Goal: Information Seeking & Learning: Learn about a topic

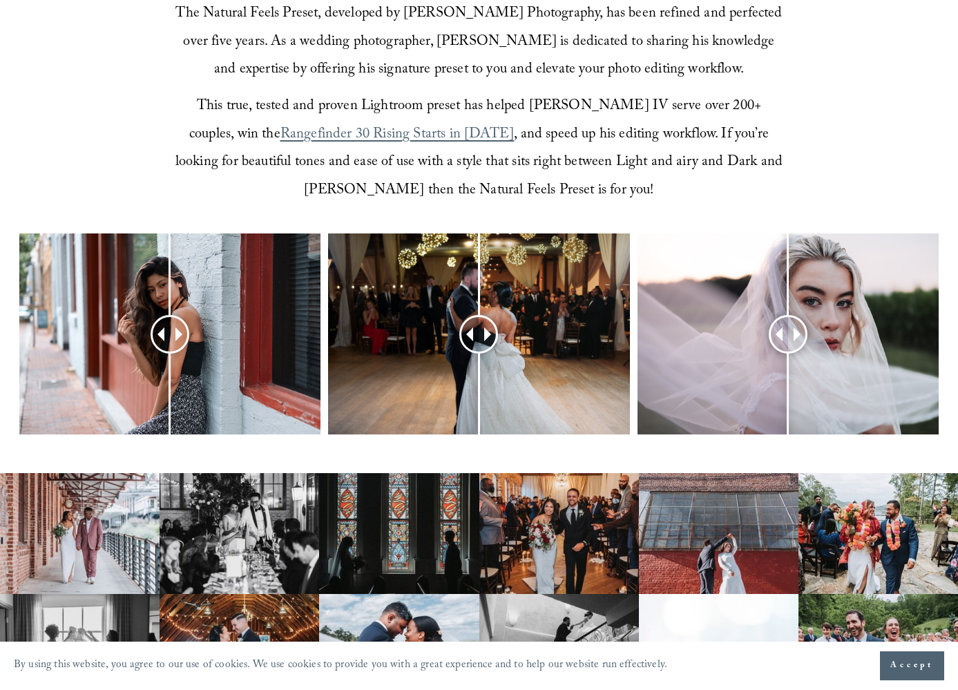
scroll to position [481, 0]
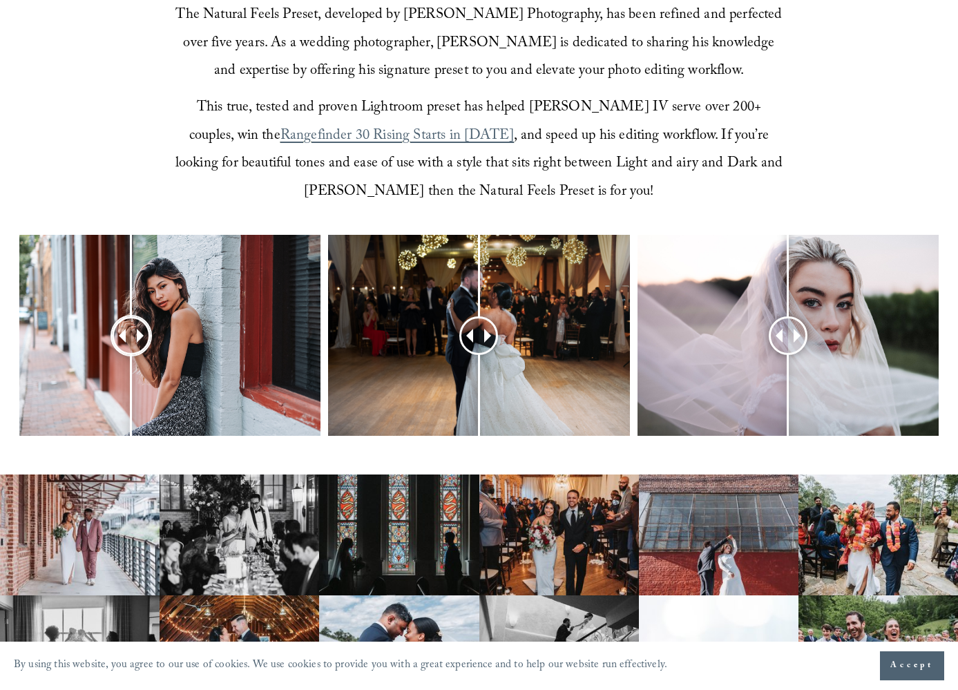
drag, startPoint x: 155, startPoint y: 333, endPoint x: 131, endPoint y: 329, distance: 23.7
click at [131, 329] on div at bounding box center [130, 335] width 35 height 35
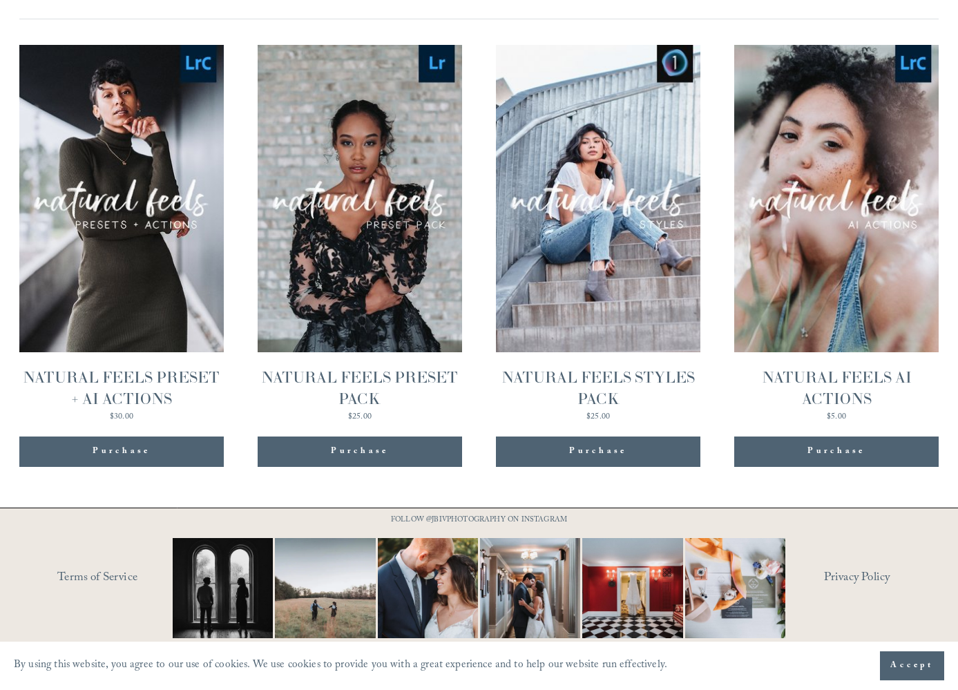
scroll to position [1396, 0]
click at [745, 595] on img at bounding box center [735, 588] width 151 height 100
click at [635, 298] on link "Quick View NATURAL FEELS STYLES PACK $25.00" at bounding box center [598, 233] width 204 height 376
click at [816, 290] on link "Quick View NATURAL FEELS AI ACTIONS $5.00" at bounding box center [836, 233] width 204 height 376
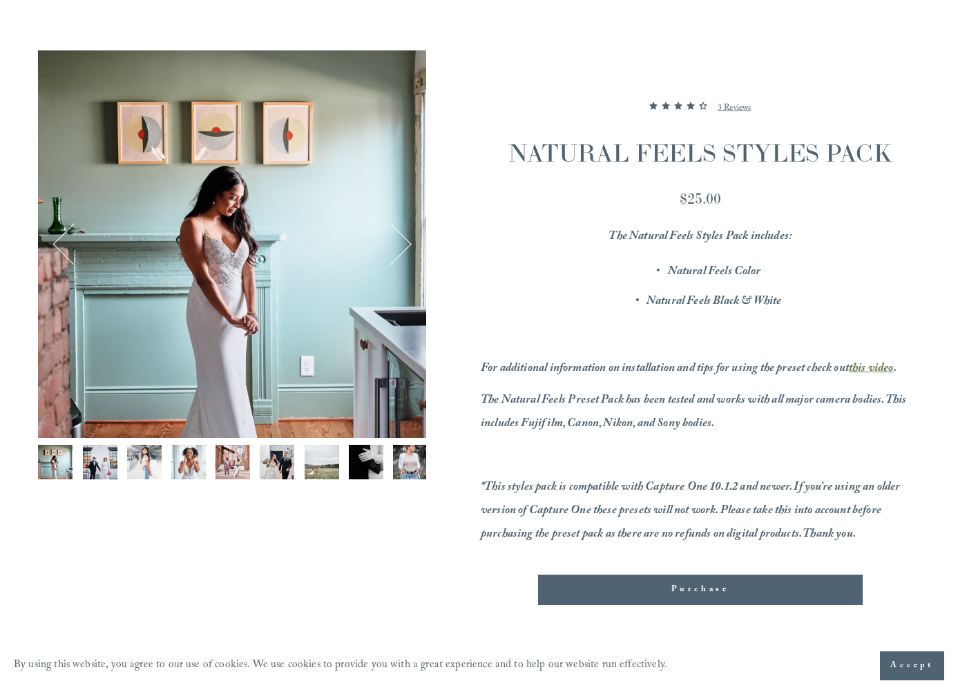
scroll to position [152, 0]
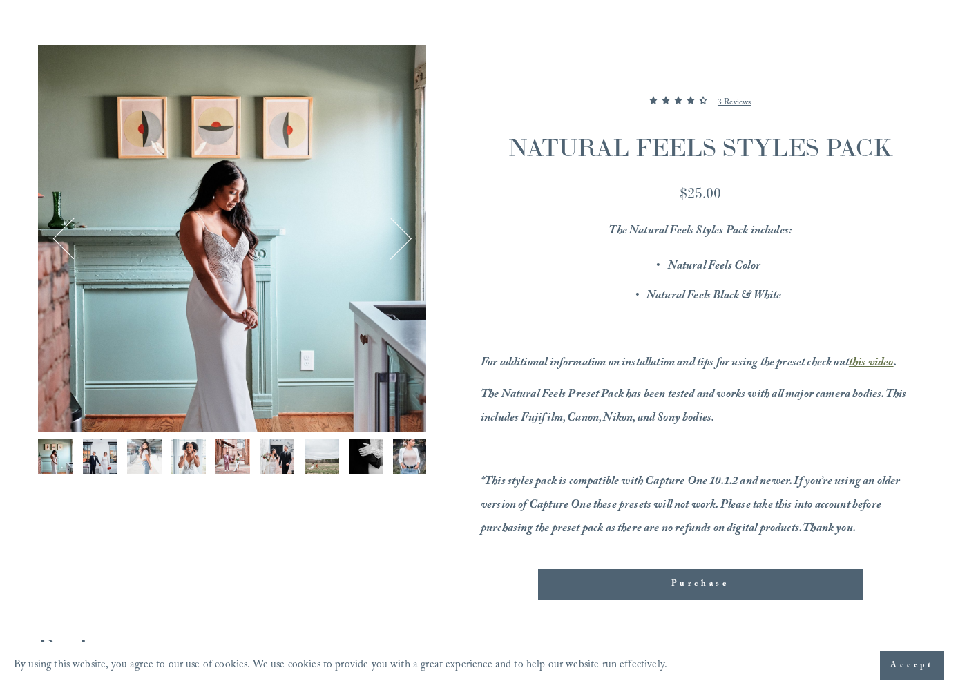
click at [104, 459] on img "Image 2 of 13" at bounding box center [100, 456] width 35 height 35
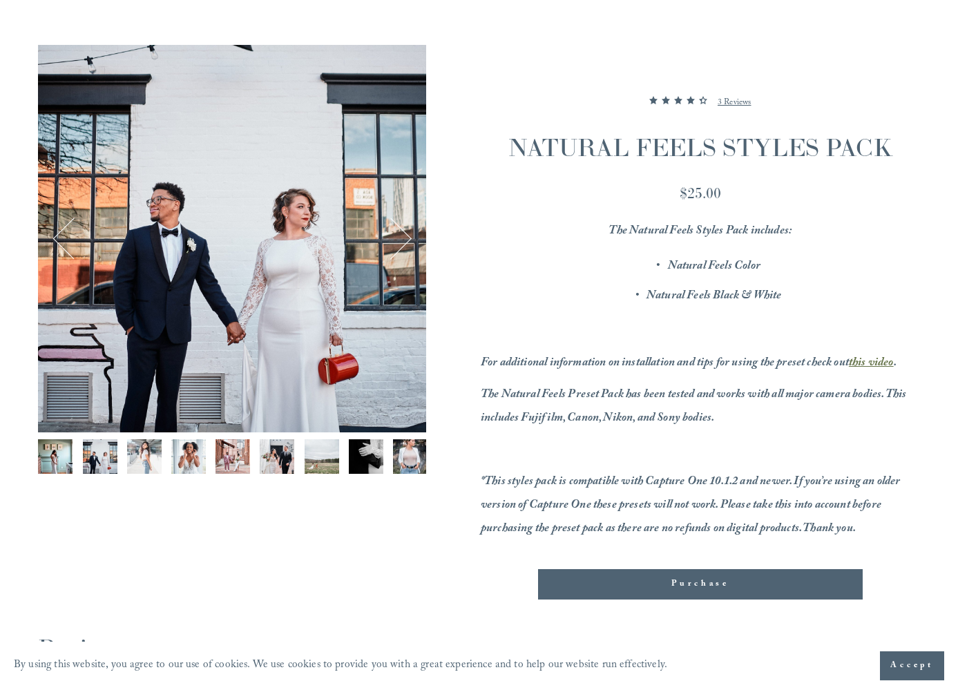
click at [151, 456] on img "Image 3 of 13" at bounding box center [144, 456] width 35 height 35
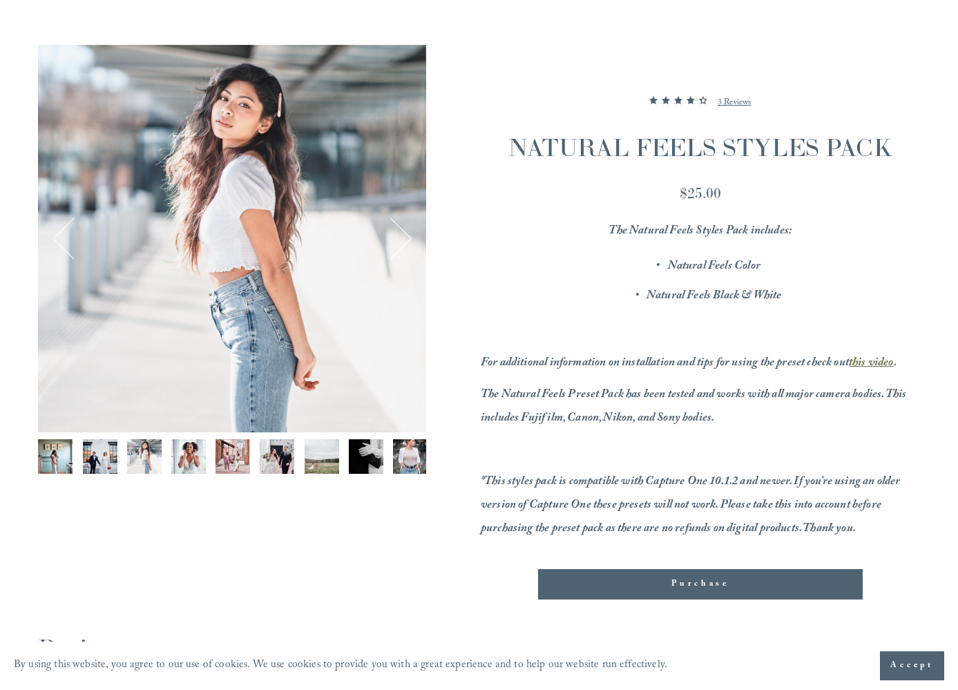
click at [191, 459] on img "Image 4 of 13" at bounding box center [188, 456] width 35 height 35
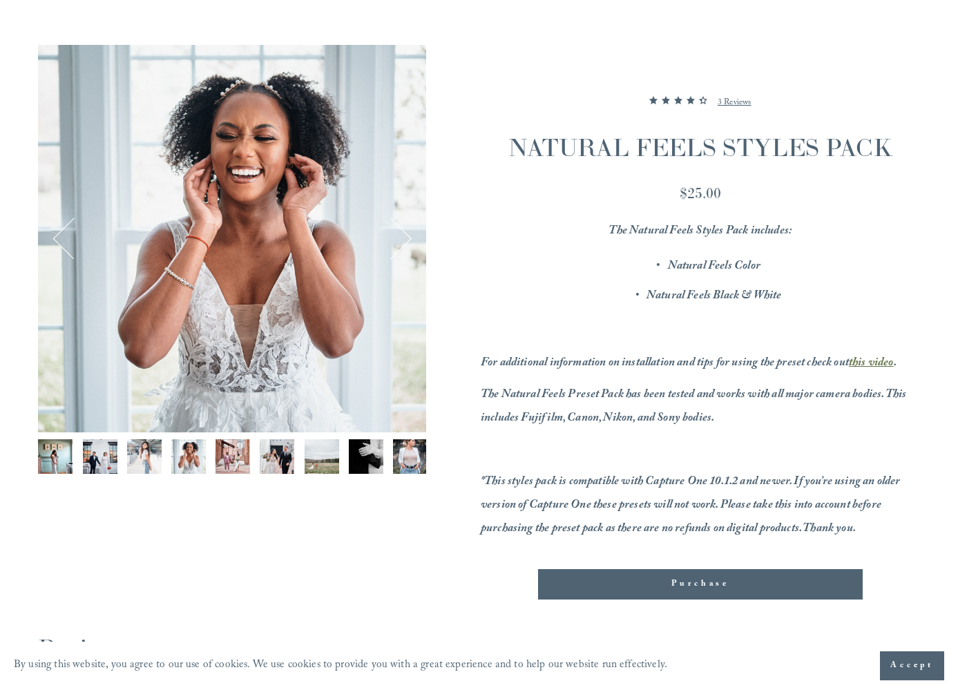
click at [229, 459] on img "Image 5 of 13" at bounding box center [232, 456] width 35 height 35
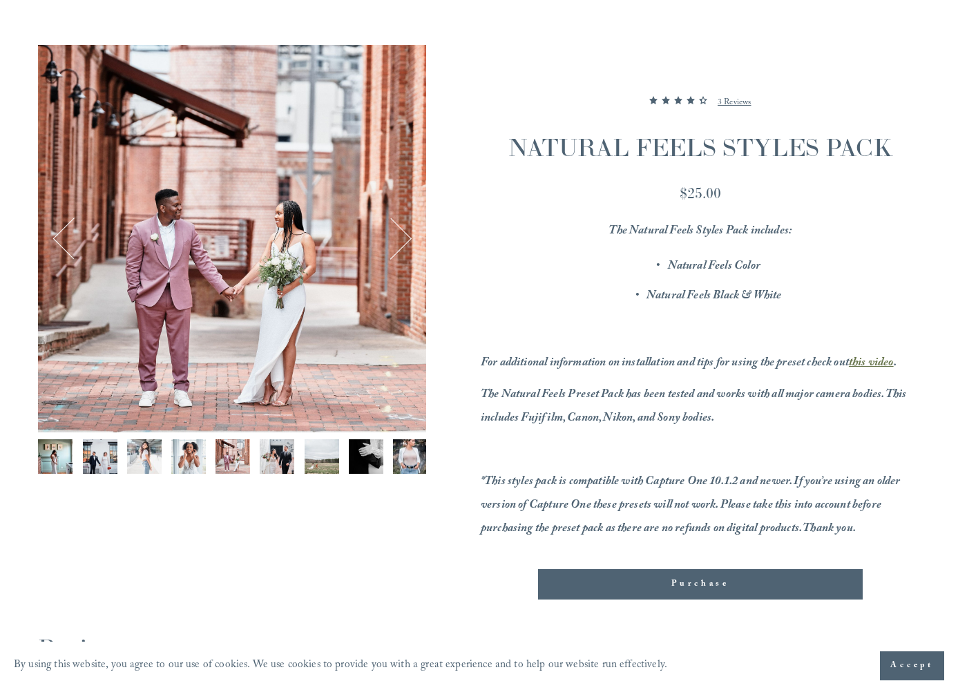
click at [281, 462] on img "Image 6 of 13" at bounding box center [277, 456] width 35 height 35
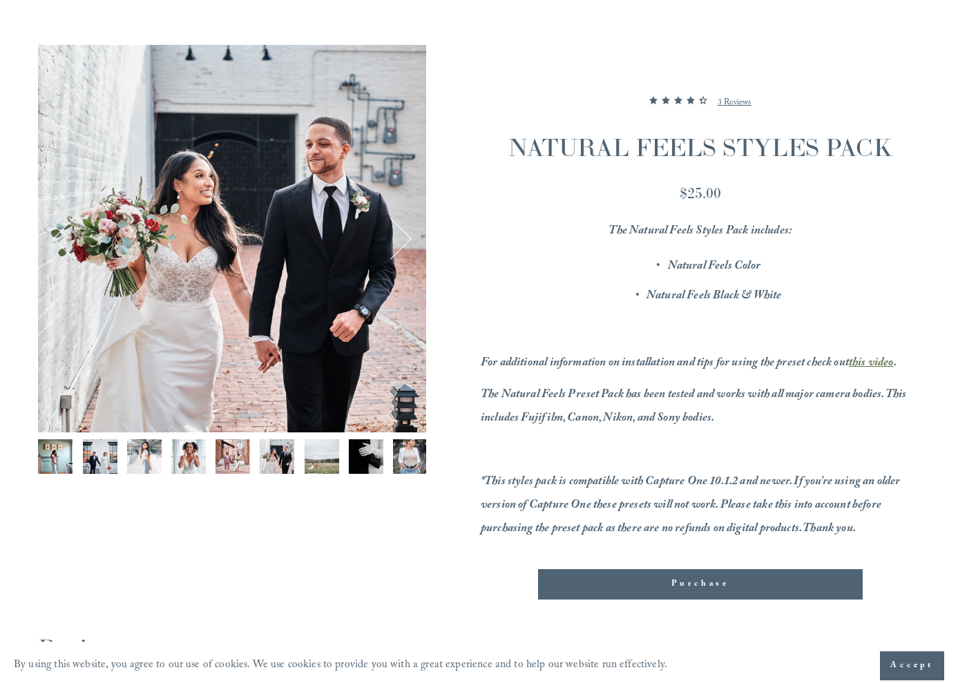
click at [320, 460] on img "Image 7 of 13" at bounding box center [322, 456] width 35 height 35
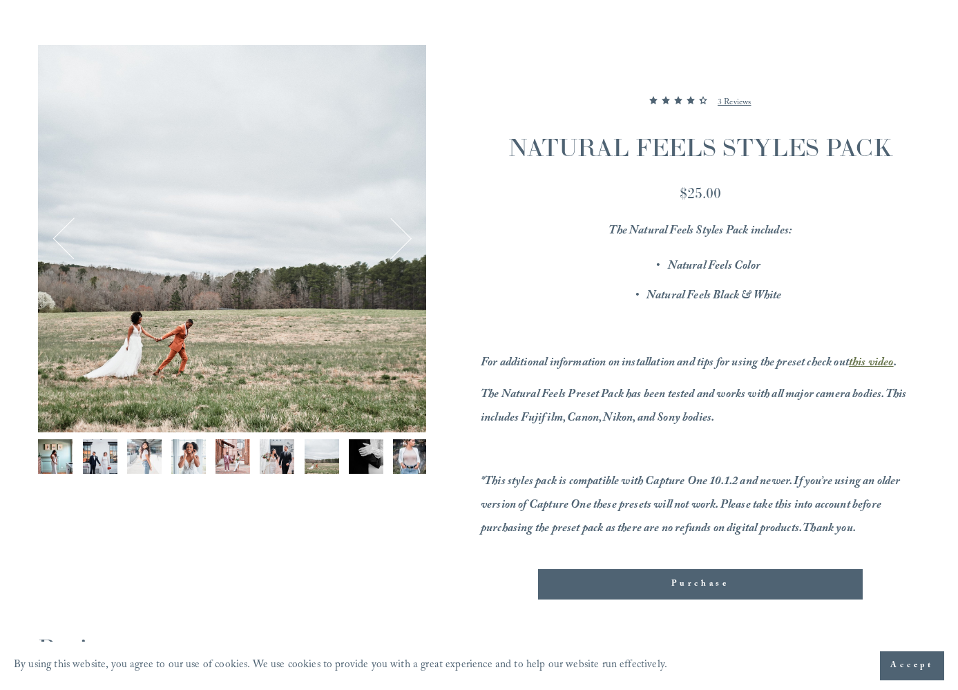
click at [372, 457] on img "Image 8 of 13" at bounding box center [366, 456] width 35 height 35
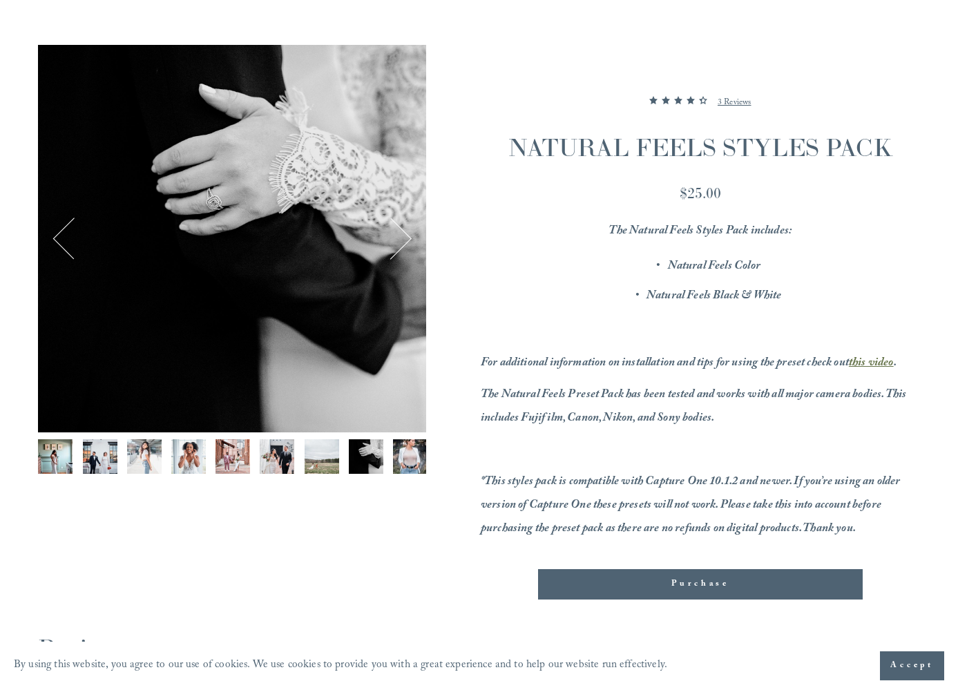
click at [407, 458] on img "Image 9 of 13" at bounding box center [410, 456] width 35 height 35
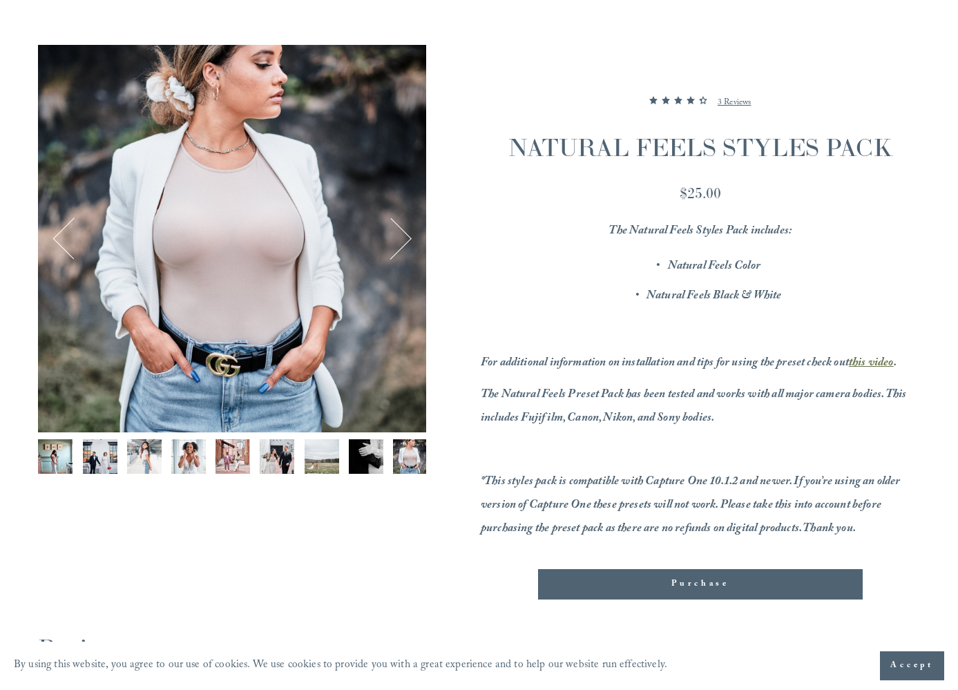
click at [407, 242] on button "Next" at bounding box center [390, 239] width 43 height 43
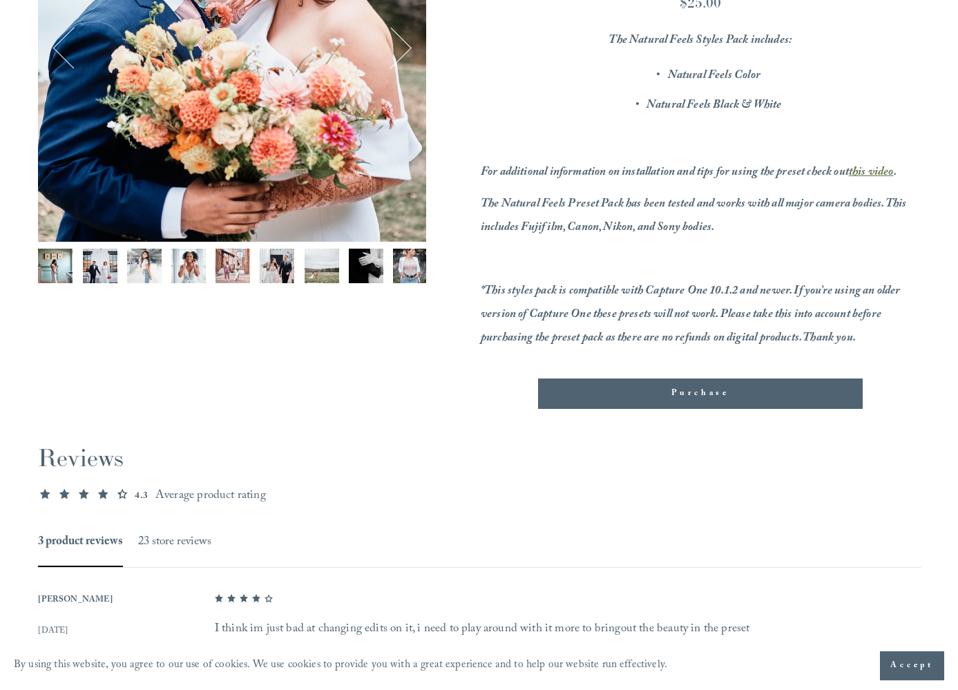
scroll to position [341, 0]
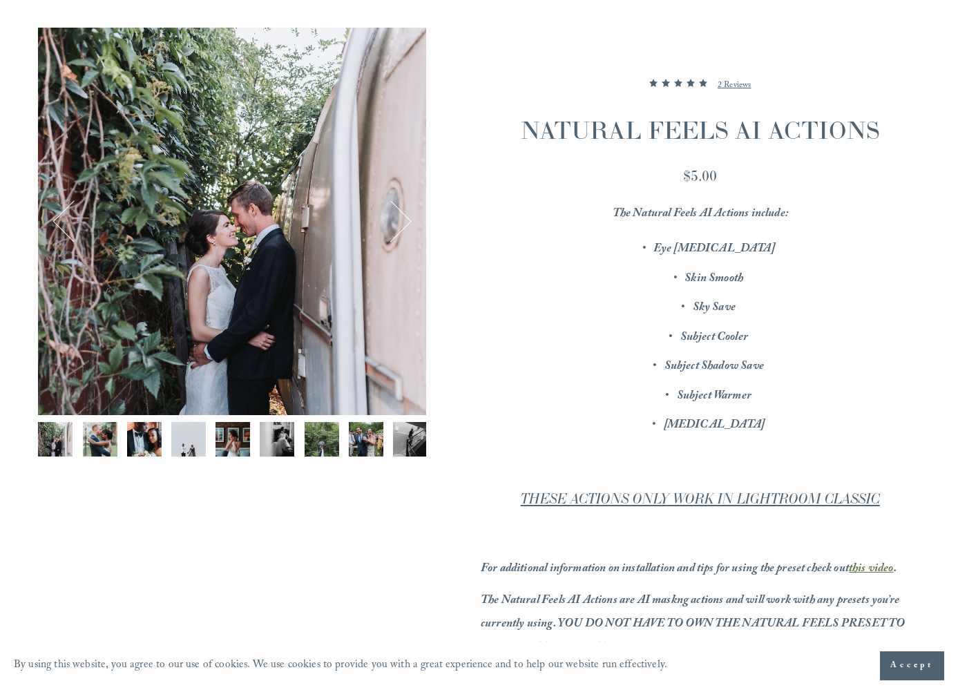
scroll to position [173, 0]
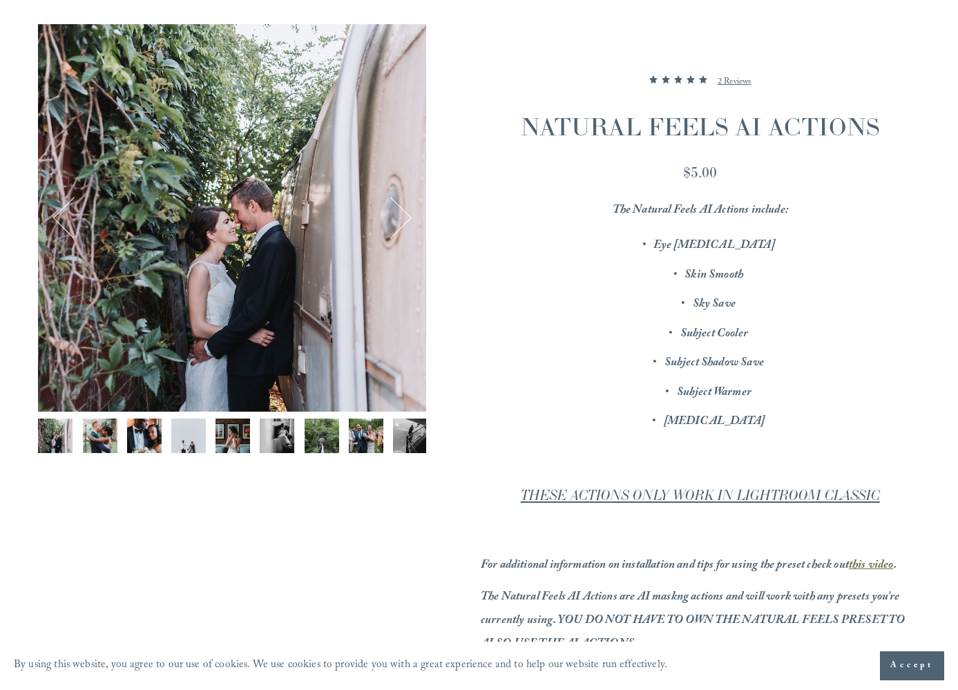
click at [97, 431] on img "Image 2 of 12" at bounding box center [100, 436] width 35 height 35
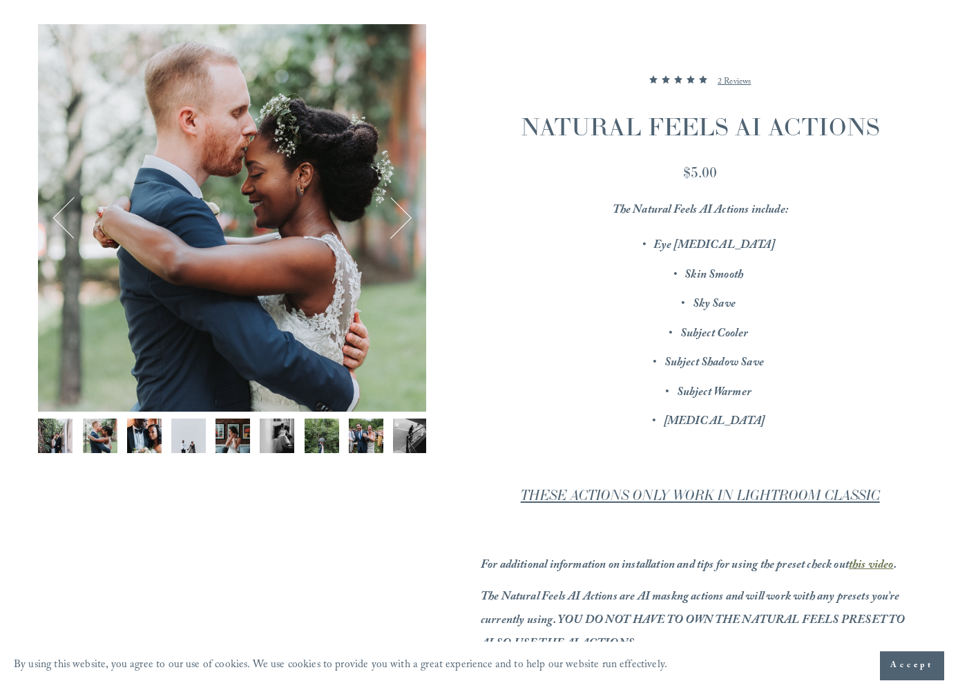
click at [151, 432] on img "Image 3 of 12" at bounding box center [144, 436] width 35 height 35
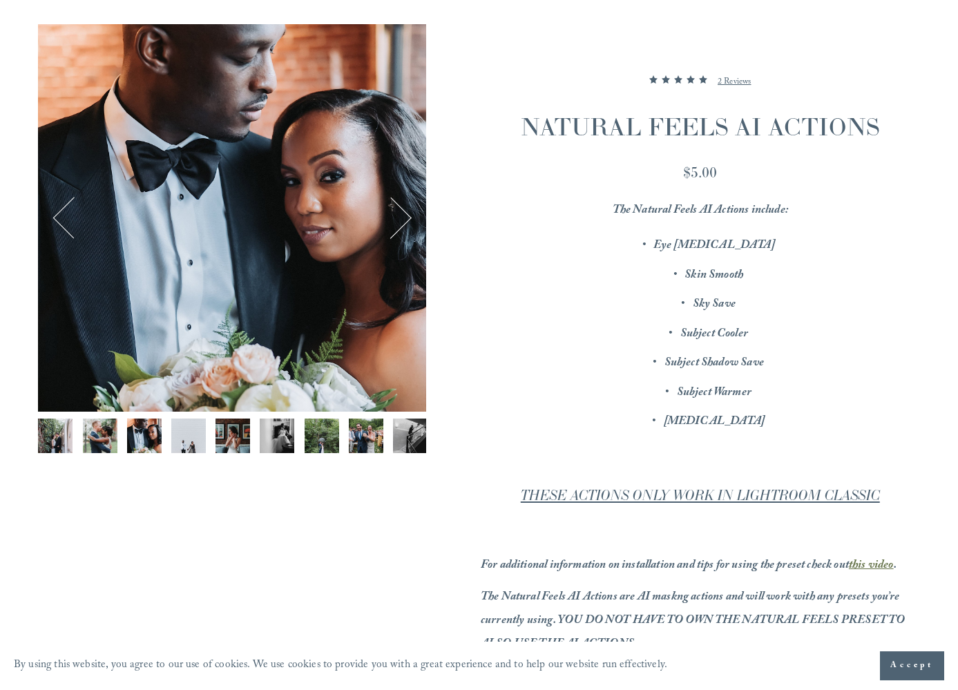
drag, startPoint x: 233, startPoint y: 432, endPoint x: 231, endPoint y: 441, distance: 10.1
click at [233, 432] on img "Image 5 of 12" at bounding box center [232, 436] width 35 height 35
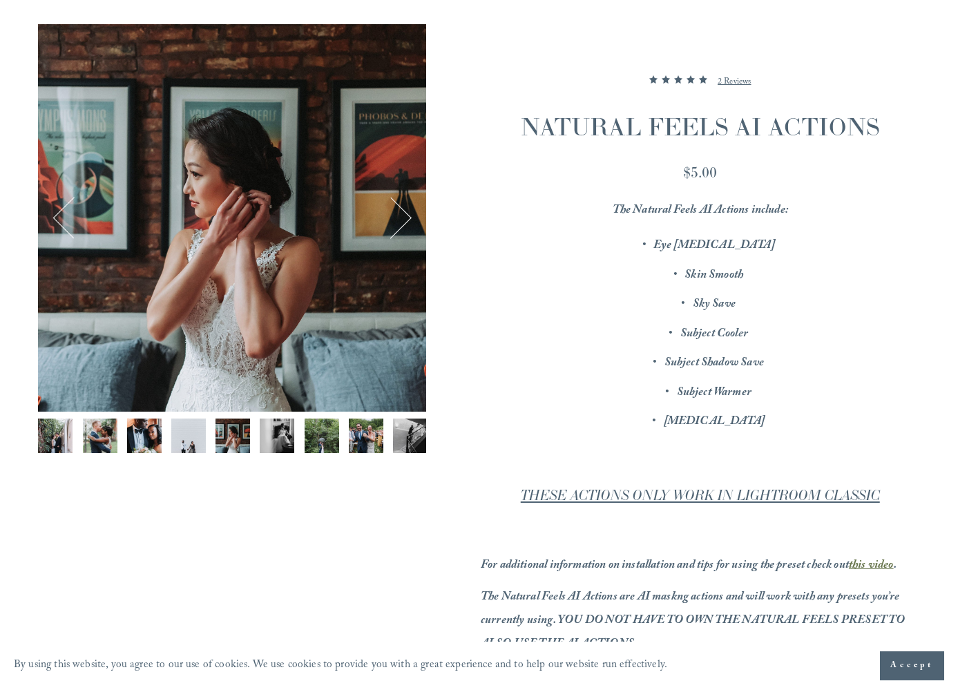
click at [275, 432] on img "Image 6 of 12" at bounding box center [277, 436] width 35 height 35
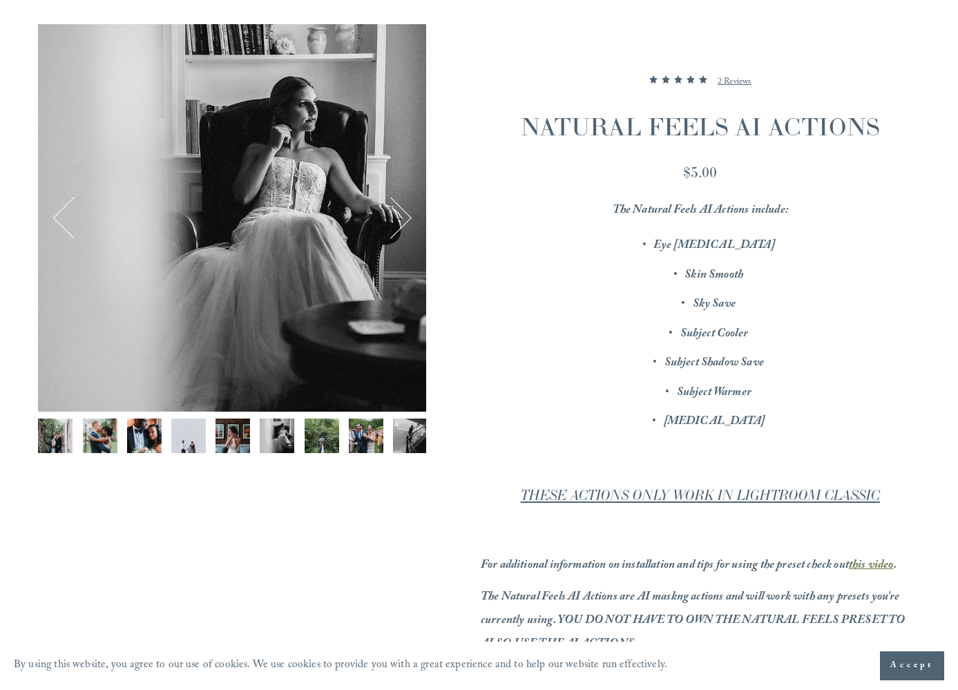
click at [318, 433] on img "Image 7 of 12" at bounding box center [322, 436] width 35 height 35
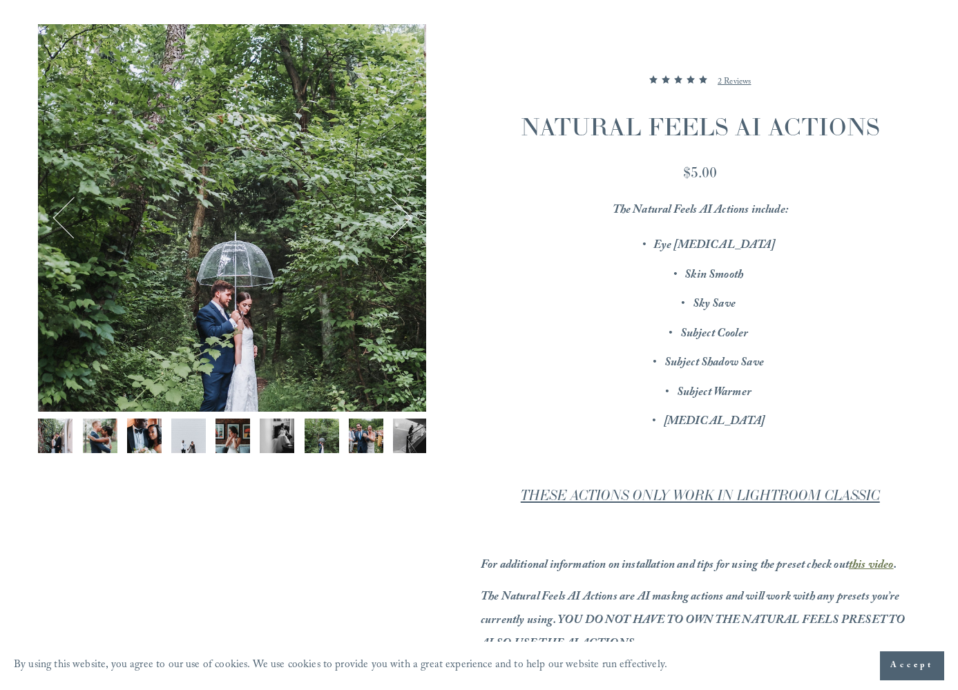
drag, startPoint x: 365, startPoint y: 434, endPoint x: 385, endPoint y: 437, distance: 20.2
click at [366, 435] on img "Image 8 of 12" at bounding box center [366, 436] width 35 height 35
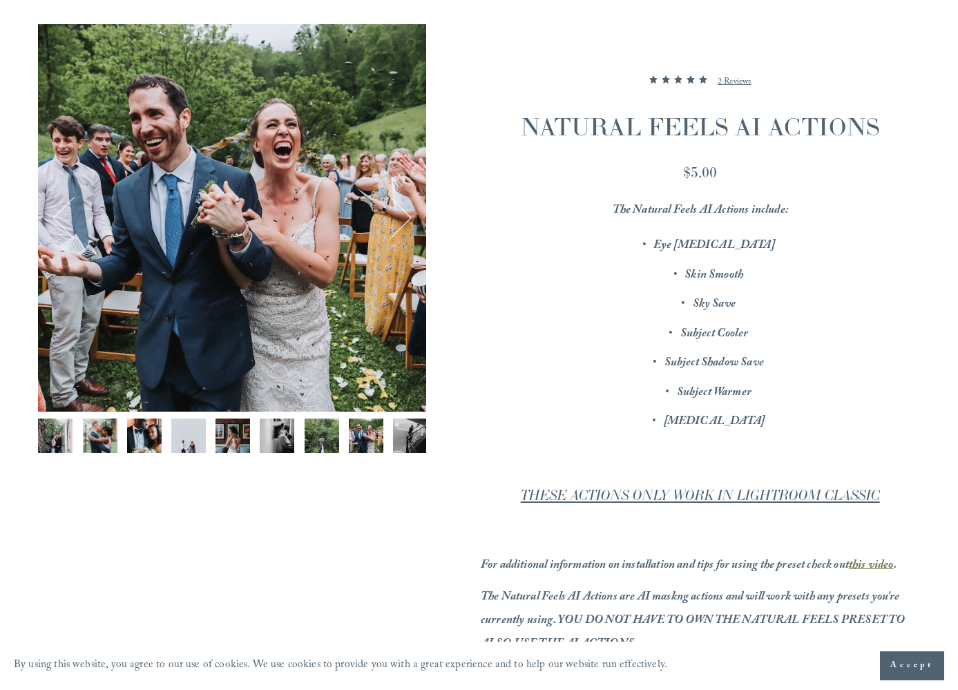
click at [407, 437] on img "Image 9 of 12" at bounding box center [410, 436] width 35 height 35
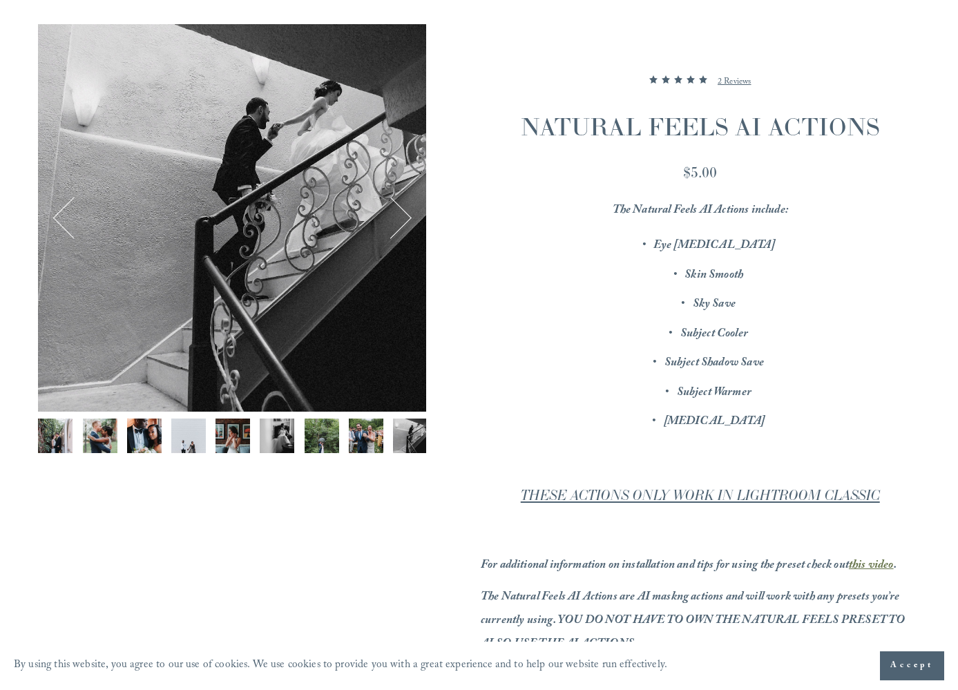
click at [403, 222] on button "Next" at bounding box center [390, 218] width 43 height 43
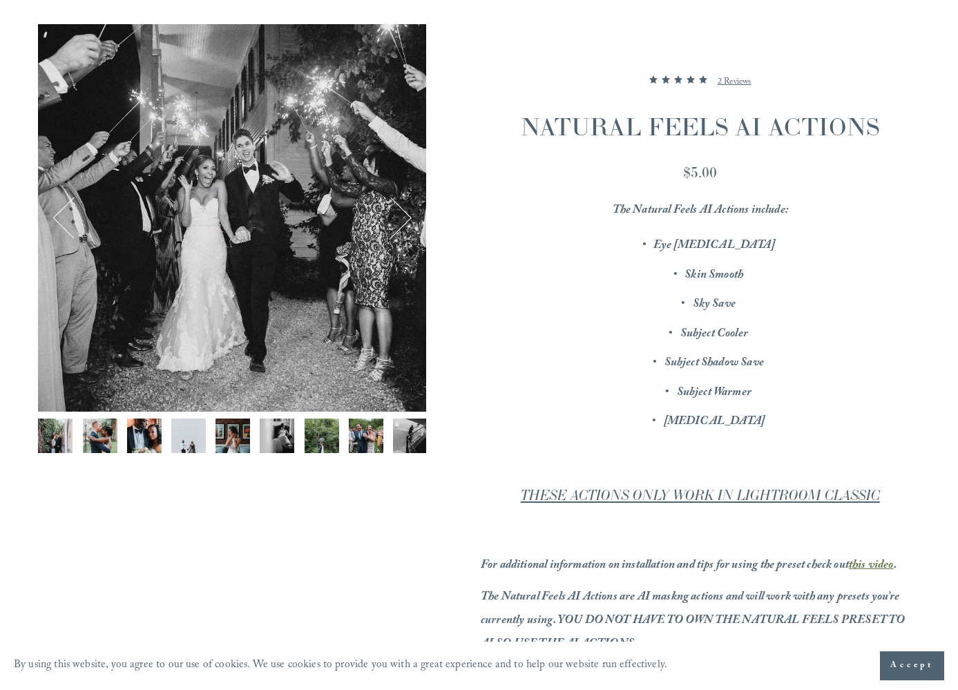
click at [403, 222] on button "Next" at bounding box center [390, 218] width 43 height 43
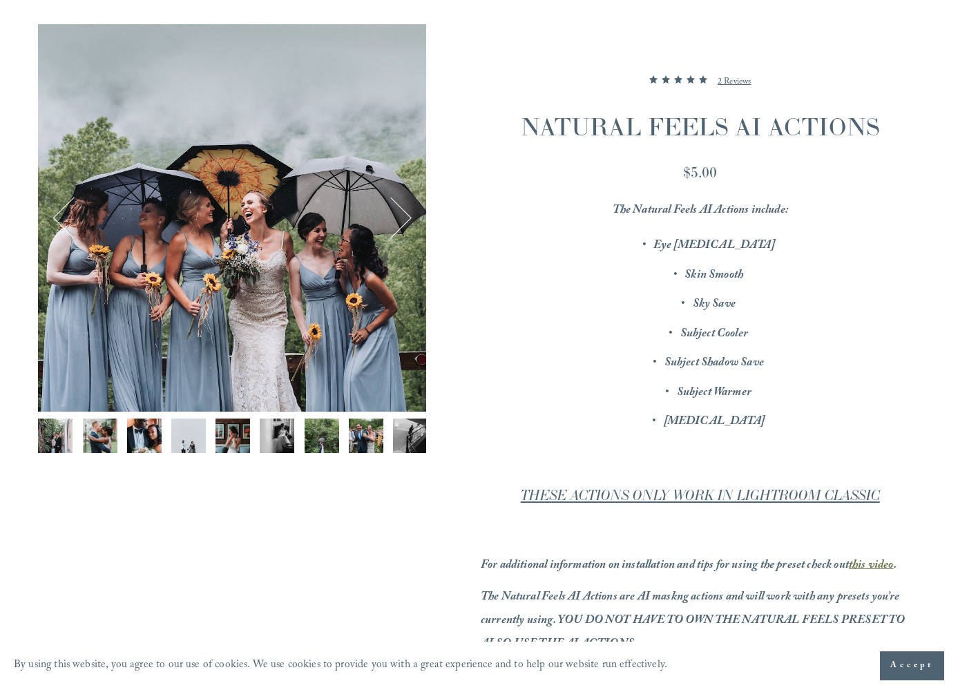
click at [407, 215] on button "Next" at bounding box center [390, 218] width 43 height 43
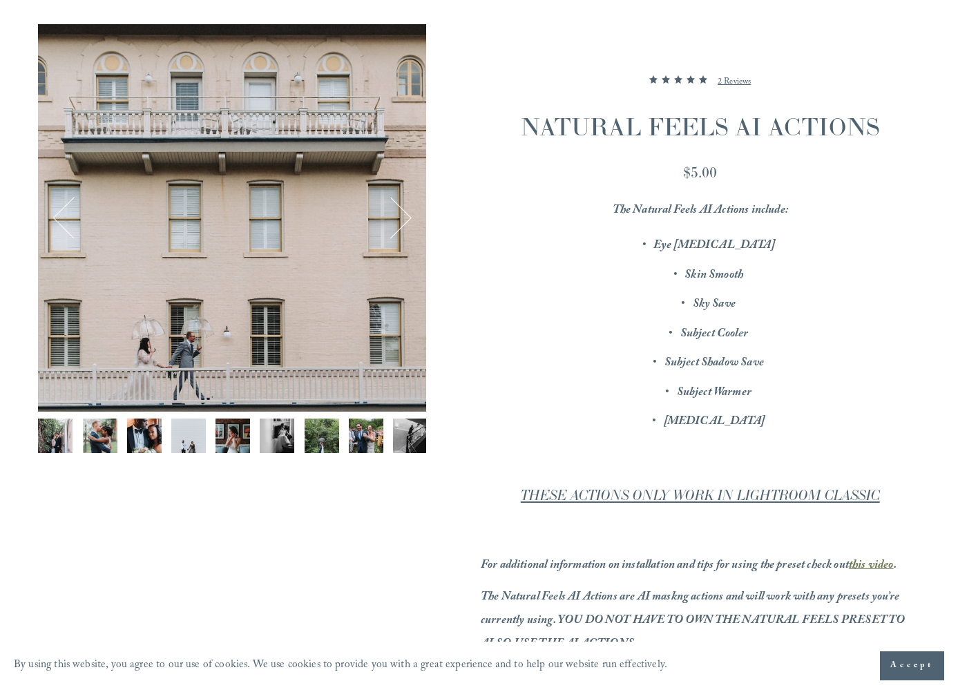
click at [403, 217] on button "Next" at bounding box center [390, 218] width 43 height 43
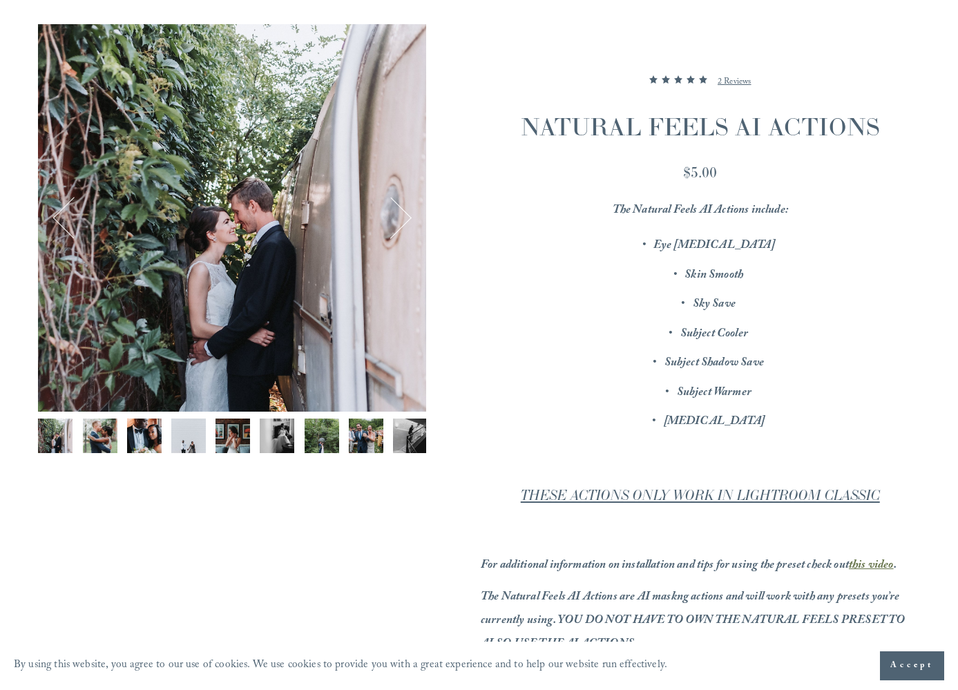
click at [403, 217] on button "Next" at bounding box center [390, 218] width 43 height 43
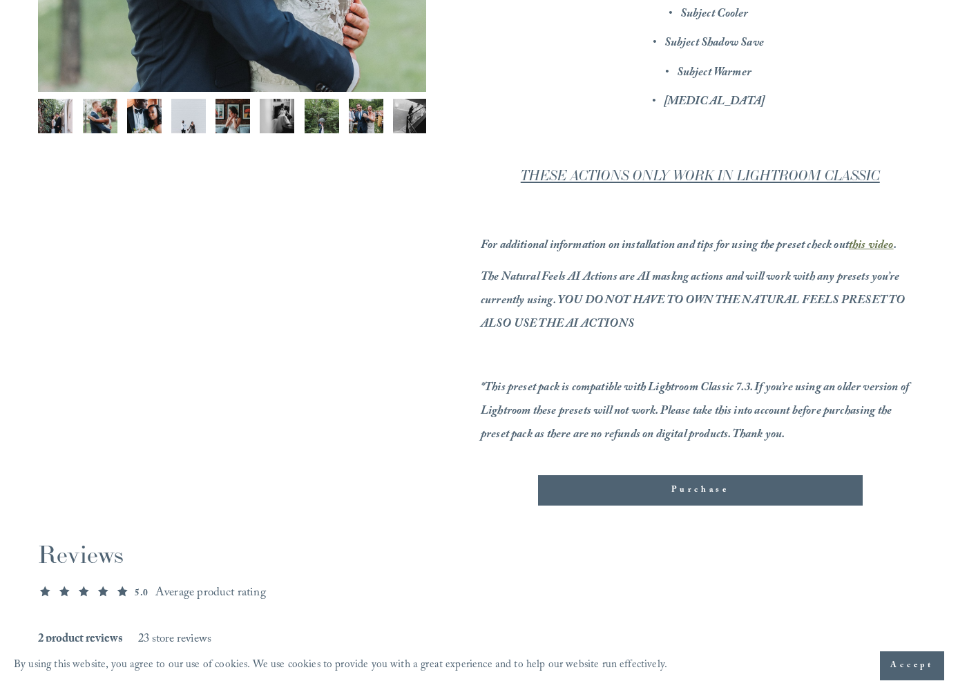
scroll to position [491, 0]
